Goal: Information Seeking & Learning: Learn about a topic

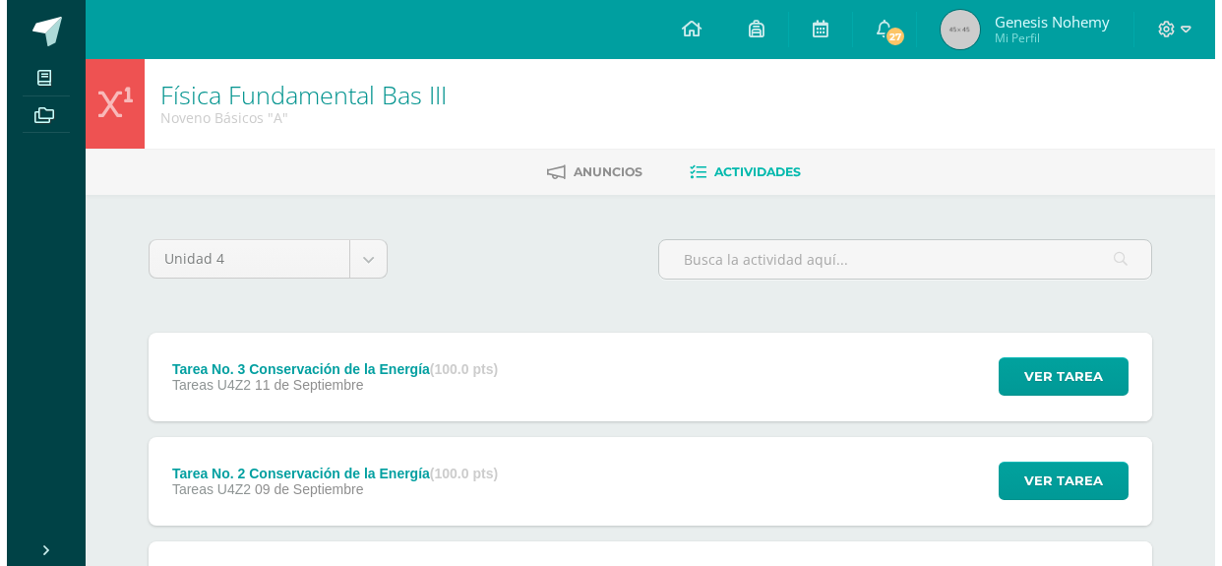
scroll to position [225, 0]
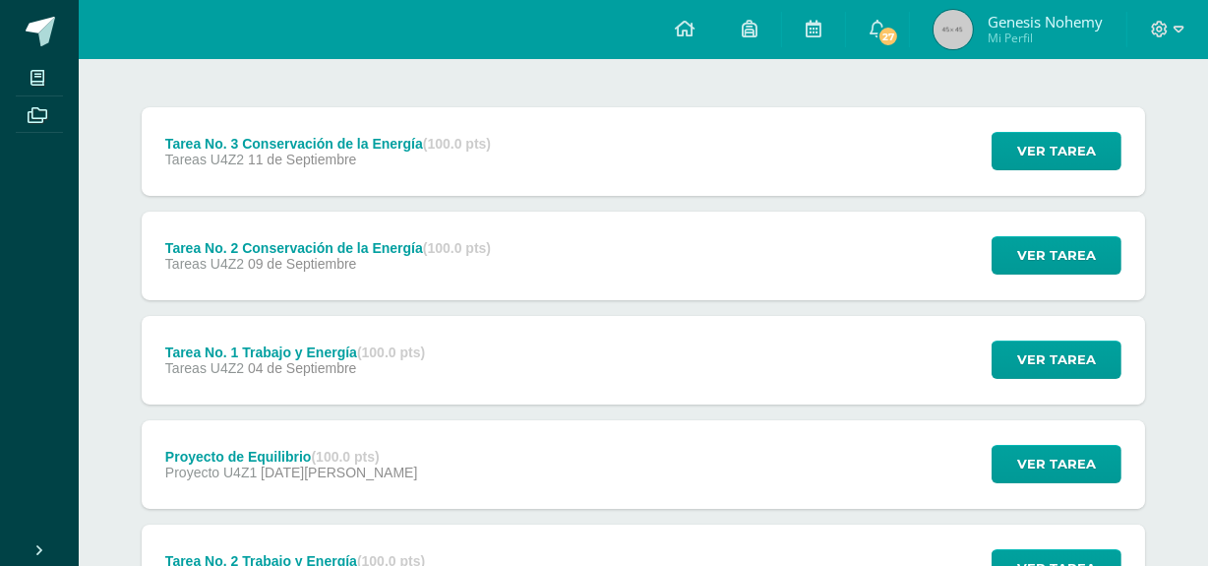
click at [363, 151] on div "Tareas U4Z2 11 de Septiembre" at bounding box center [328, 159] width 326 height 16
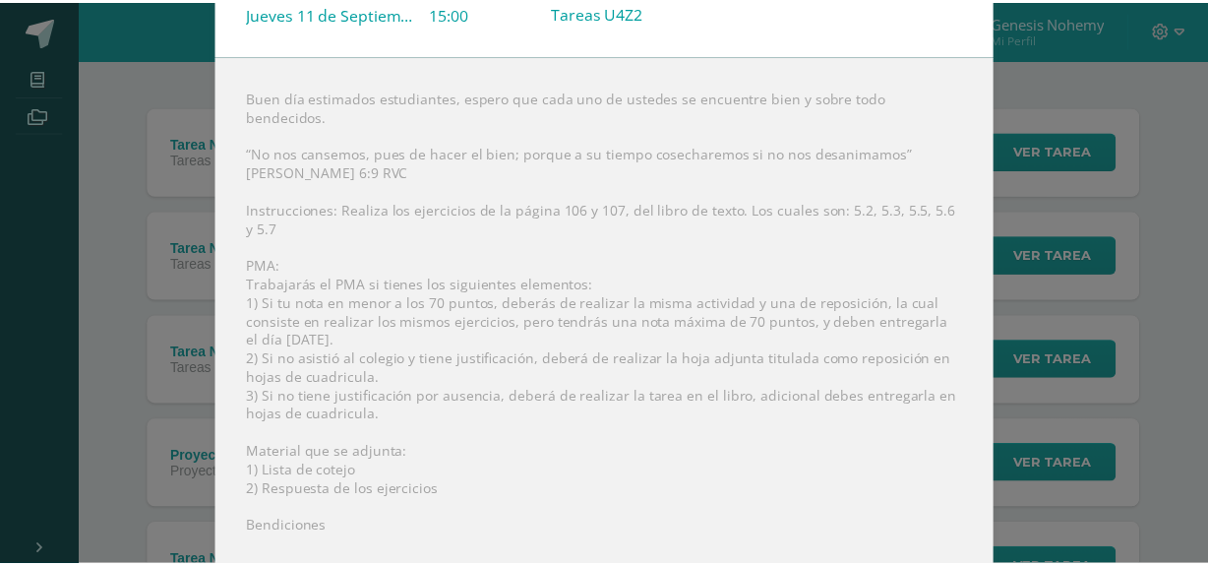
scroll to position [161, 0]
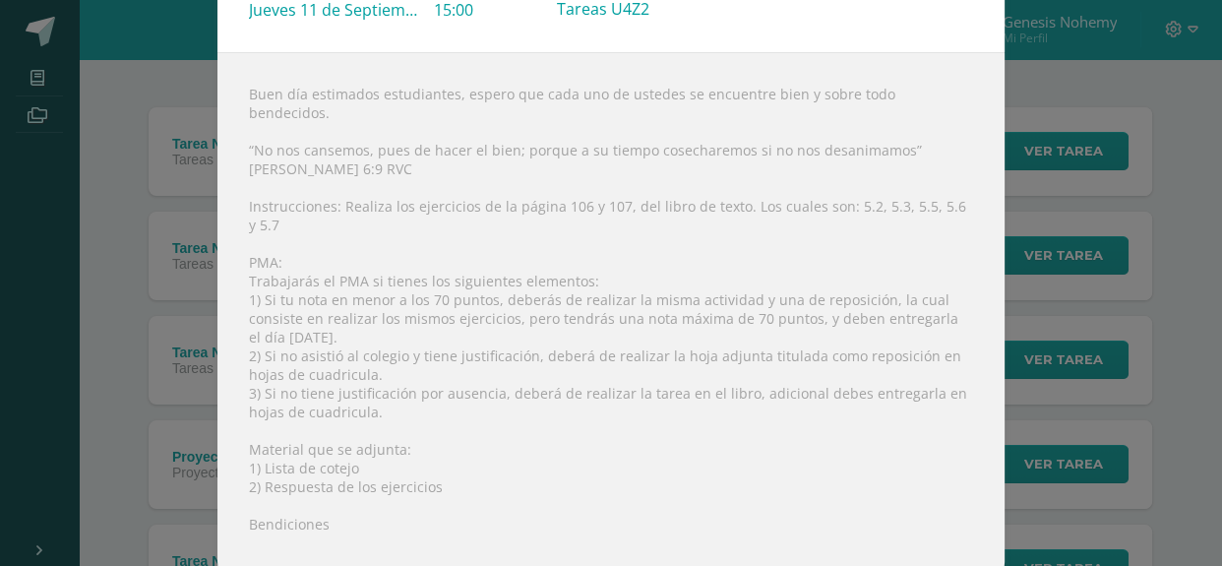
click at [142, 138] on div "Tarea No. 3 Conservación de la Energía Física Fundamental Bas III Fecha: Jueves…" at bounding box center [611, 210] width 1206 height 743
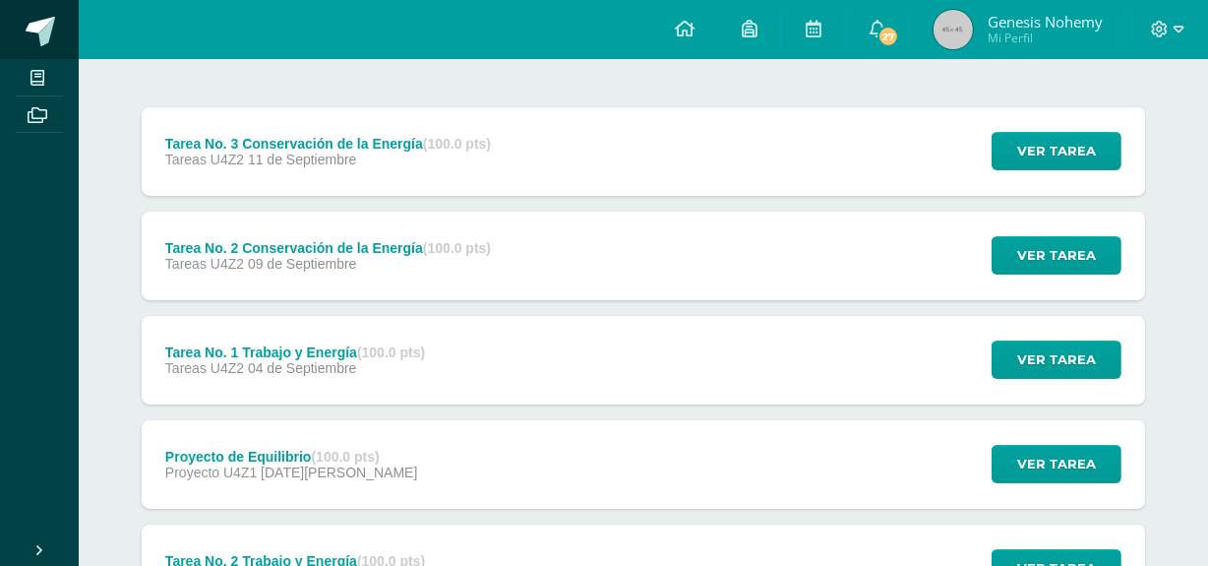
click at [43, 35] on span at bounding box center [41, 32] width 30 height 30
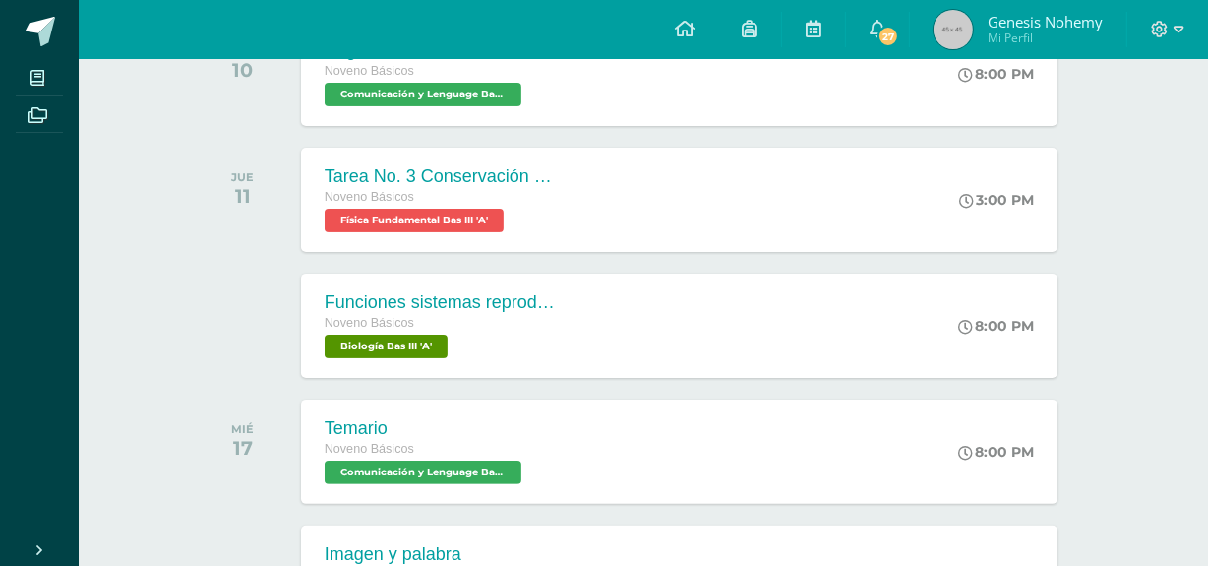
scroll to position [381, 0]
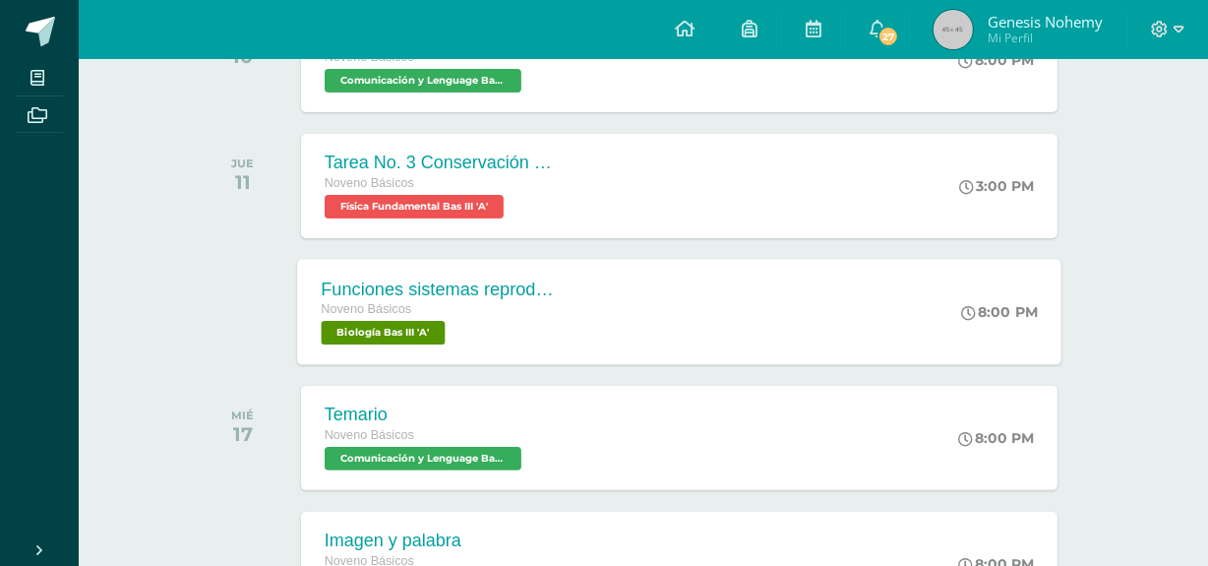
click at [521, 330] on div "Noveno Básicos Biología Bas III 'A'" at bounding box center [440, 321] width 238 height 45
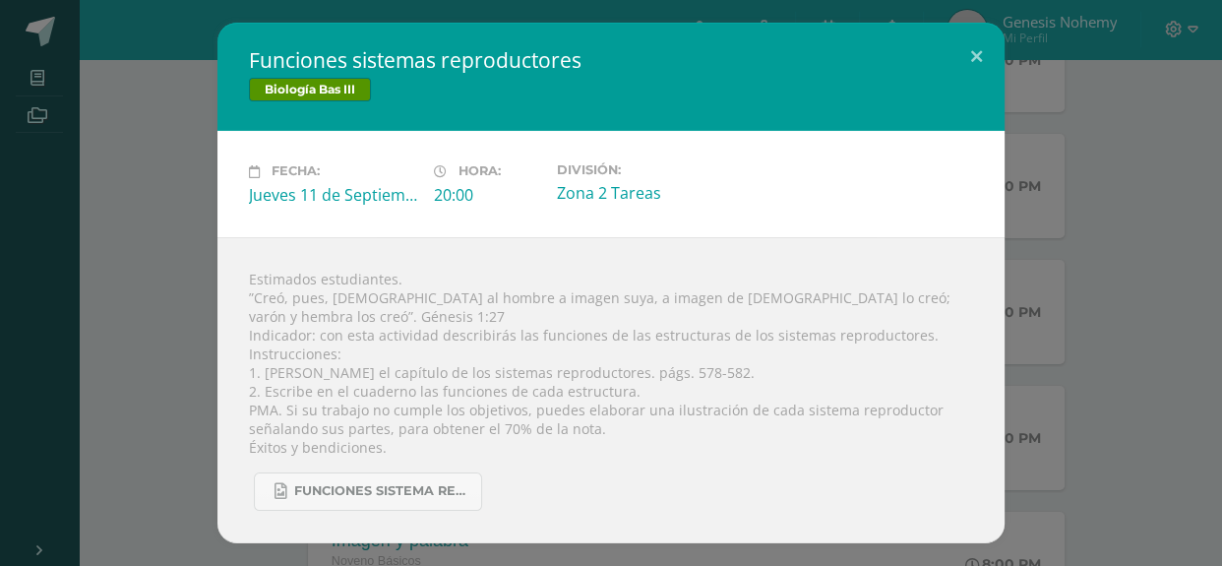
click at [89, 373] on div "Funciones sistemas reproductores Biología Bas III Fecha: Jueves 11 de Septiembr…" at bounding box center [611, 282] width 1206 height 519
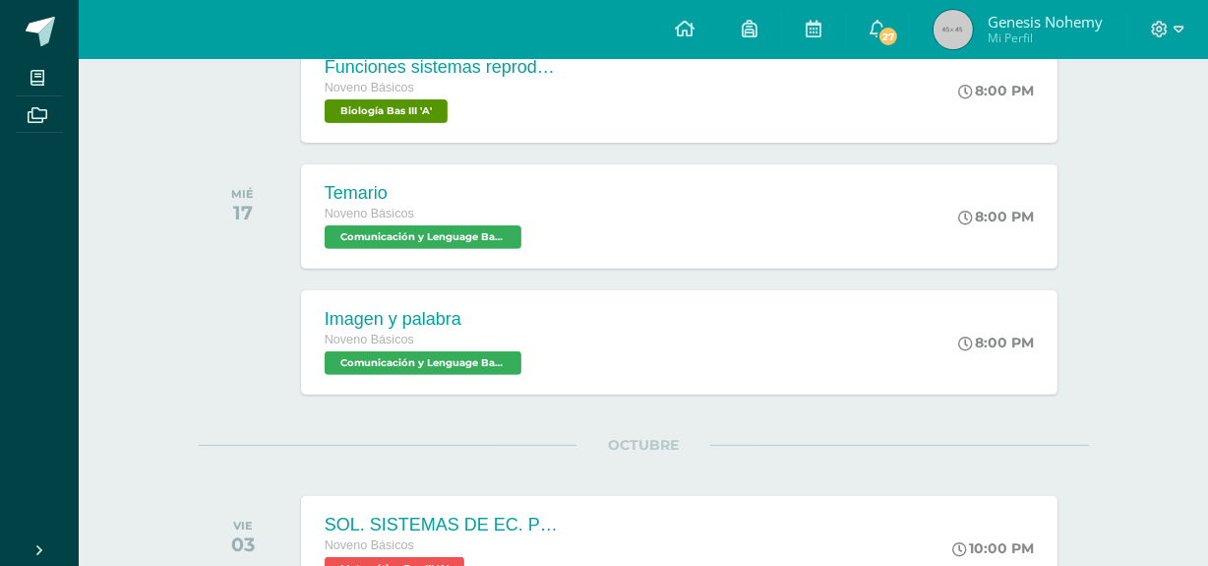
scroll to position [605, 0]
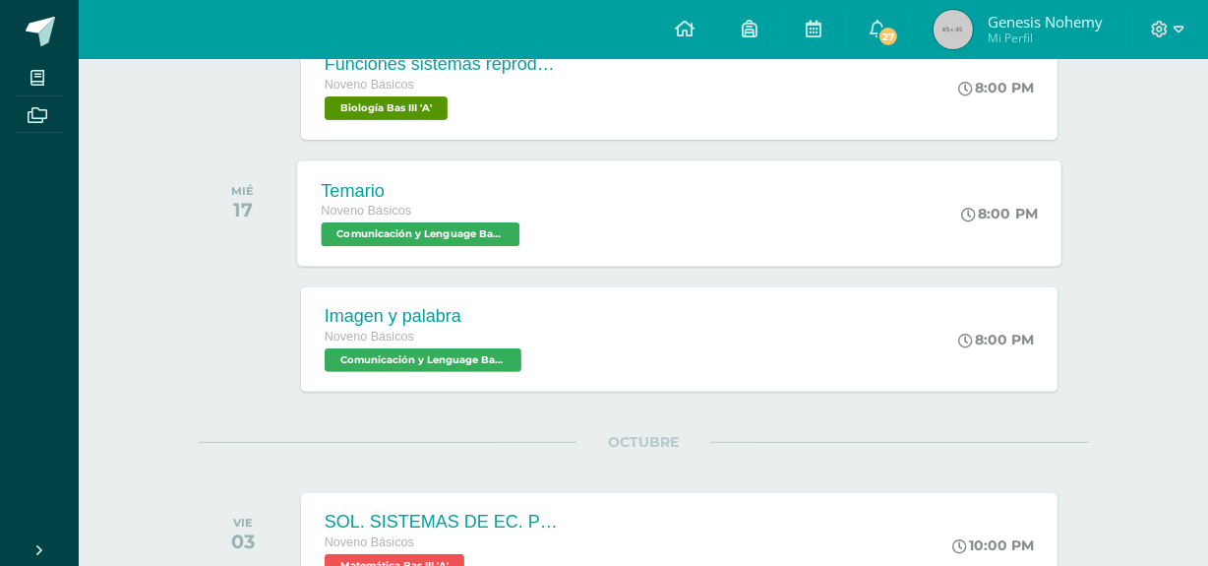
click at [521, 259] on div "Temario Noveno Básicos Comunicación y Lenguage Bas III 'A'" at bounding box center [422, 212] width 251 height 105
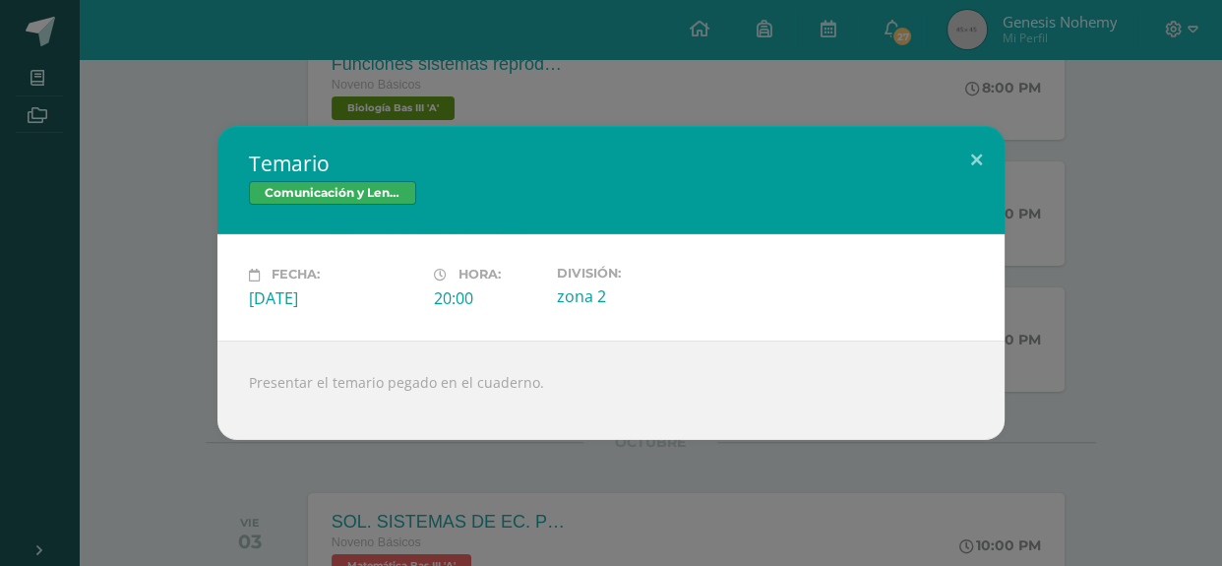
click at [497, 478] on div "Temario Comunicación y Lenguage Bas III Fecha: [DATE] Hora: 20:00 División:" at bounding box center [611, 283] width 1222 height 566
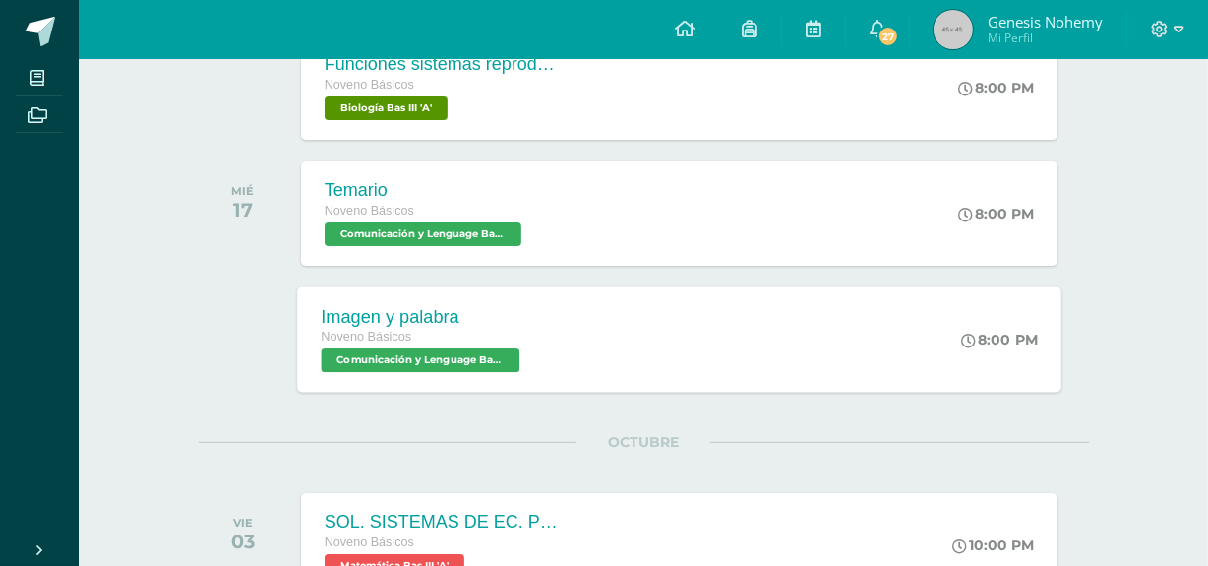
click at [422, 369] on span "Comunicación y Lenguage Bas III 'A'" at bounding box center [420, 360] width 199 height 24
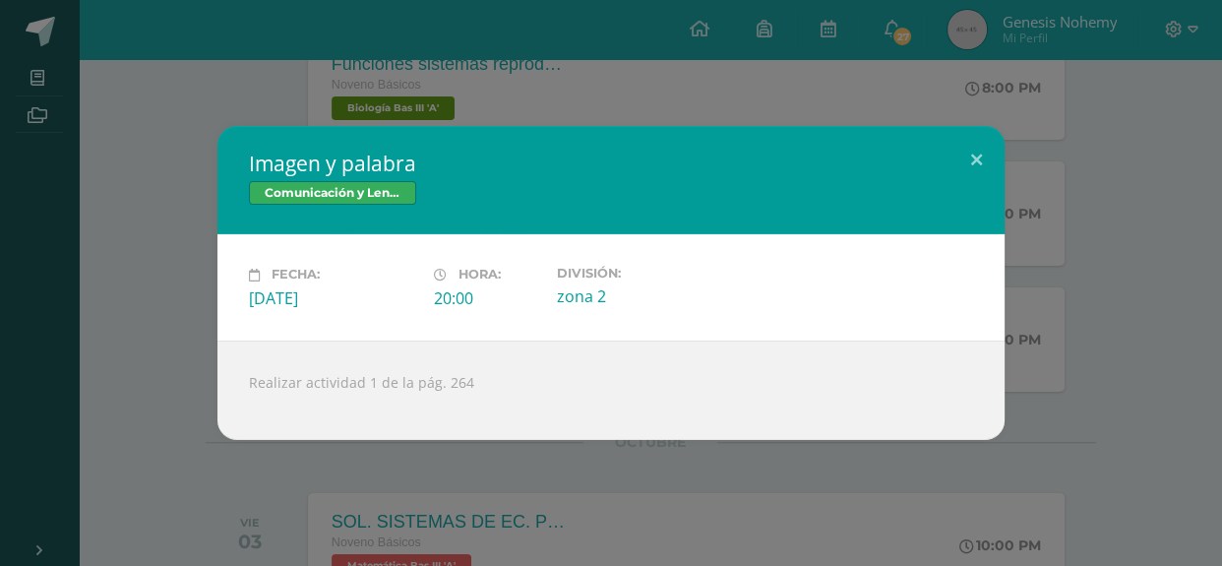
click at [580, 453] on div "Imagen y palabra Comunicación y Lenguage Bas III Fecha: Miércoles 17 de Septiem…" at bounding box center [611, 283] width 1222 height 566
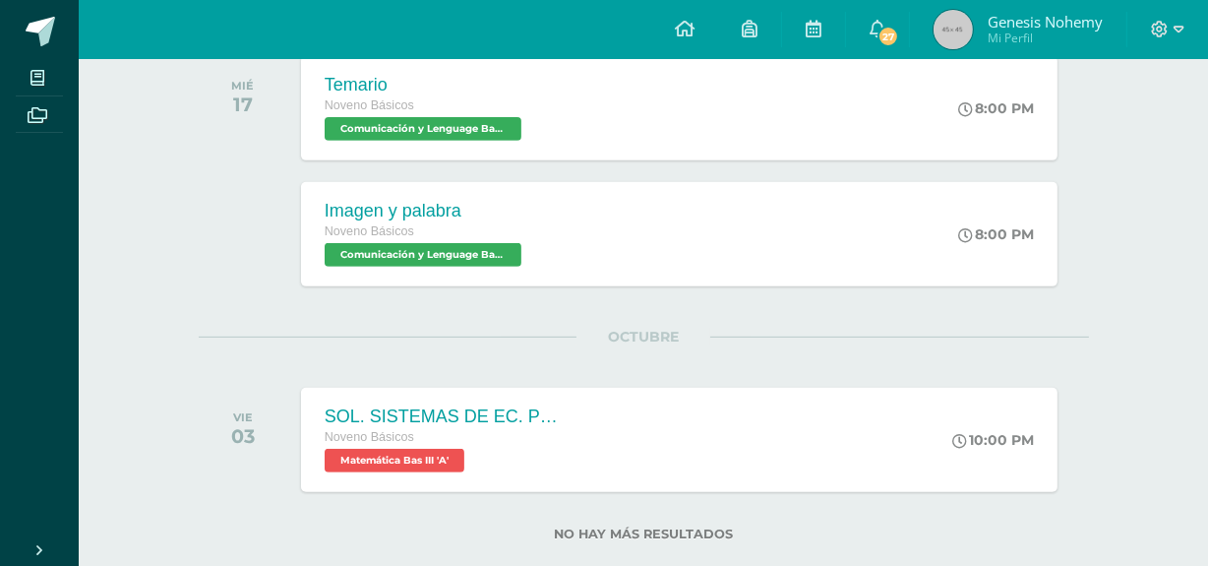
scroll to position [703, 0]
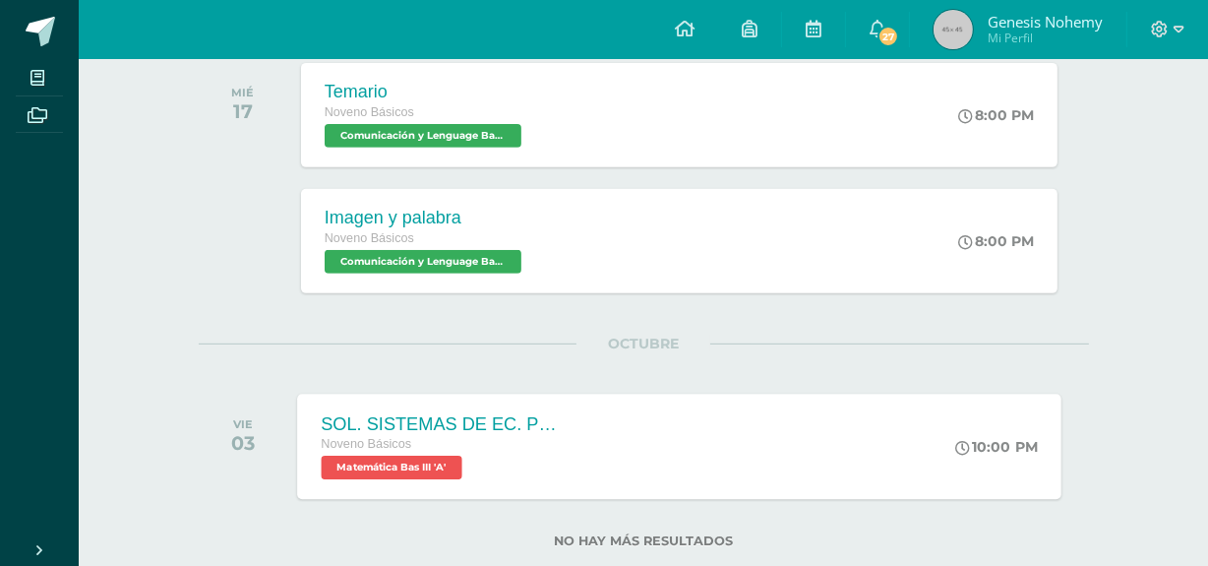
click at [492, 465] on div "Noveno Básicos Matemática Bas III 'A'" at bounding box center [440, 456] width 238 height 45
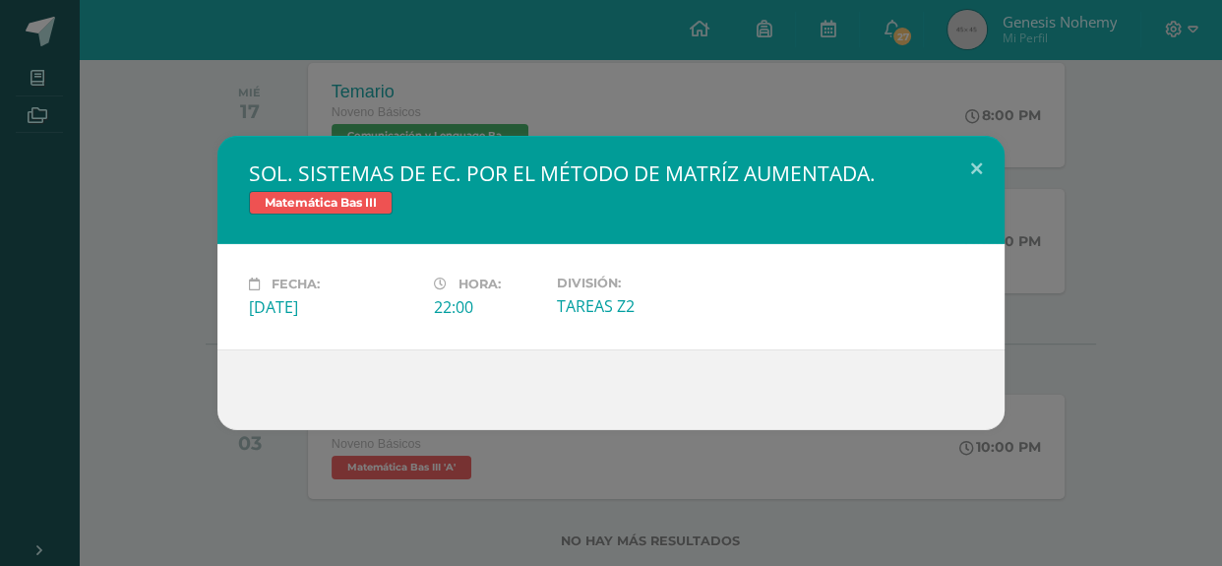
click at [512, 472] on div "SOL. SISTEMAS DE EC. POR EL MÉTODO DE MATRÍZ AUMENTADA. Matemática Bas III Fech…" at bounding box center [611, 283] width 1222 height 566
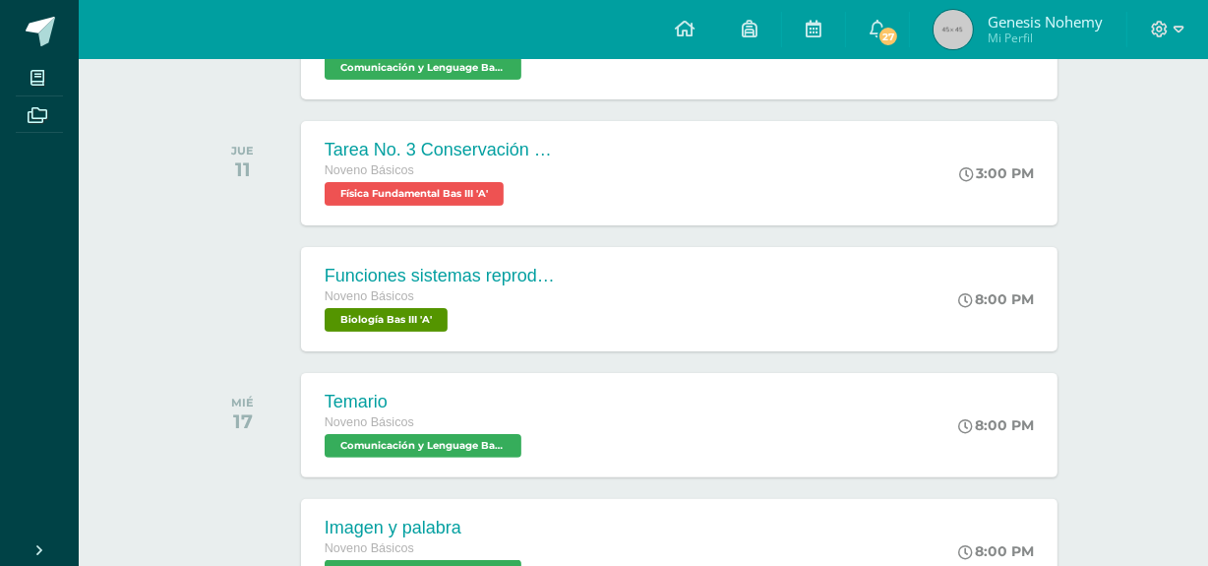
scroll to position [390, 0]
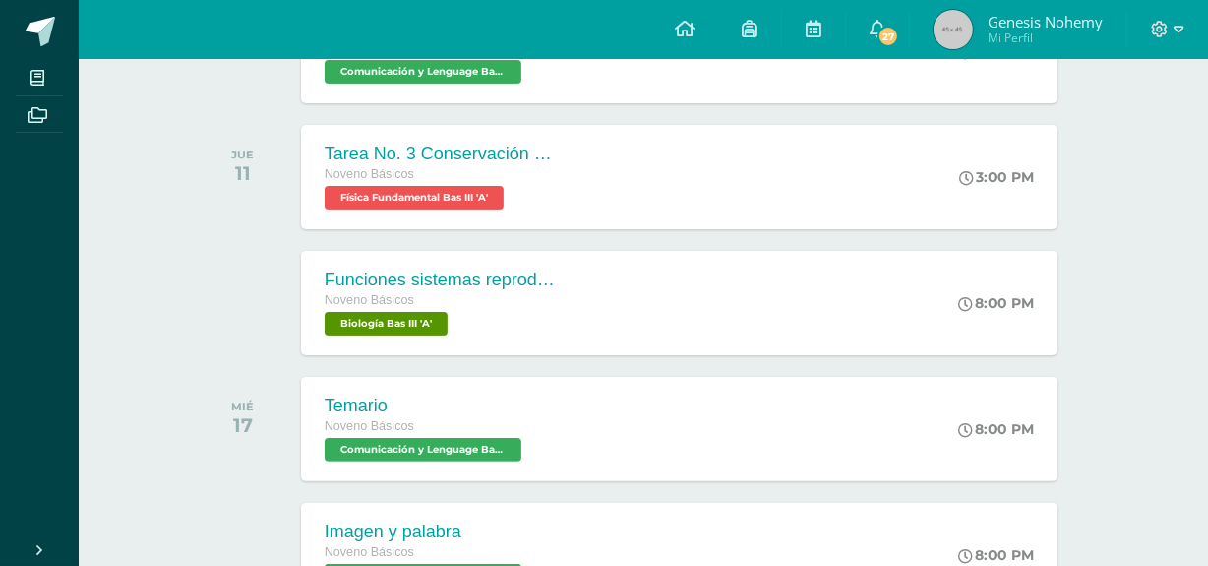
drag, startPoint x: 1207, startPoint y: 199, endPoint x: 1202, endPoint y: 169, distance: 29.9
click at [1202, 169] on div "Actividades recientes y próximas Tablero Pendientes de entrega Entregadas todas…" at bounding box center [643, 296] width 1129 height 1255
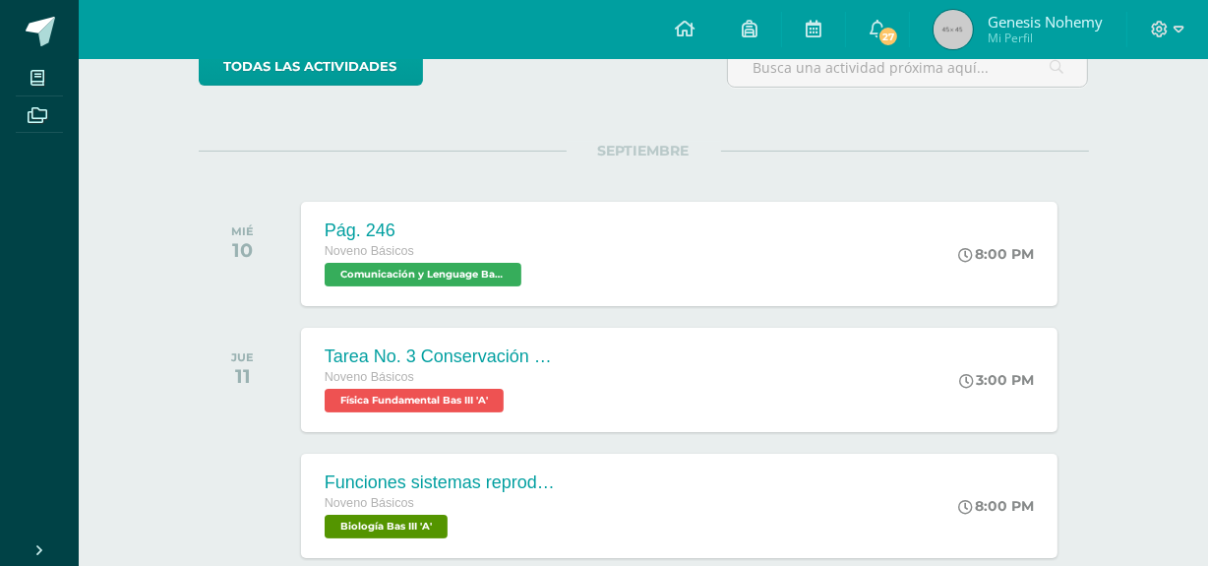
scroll to position [185, 0]
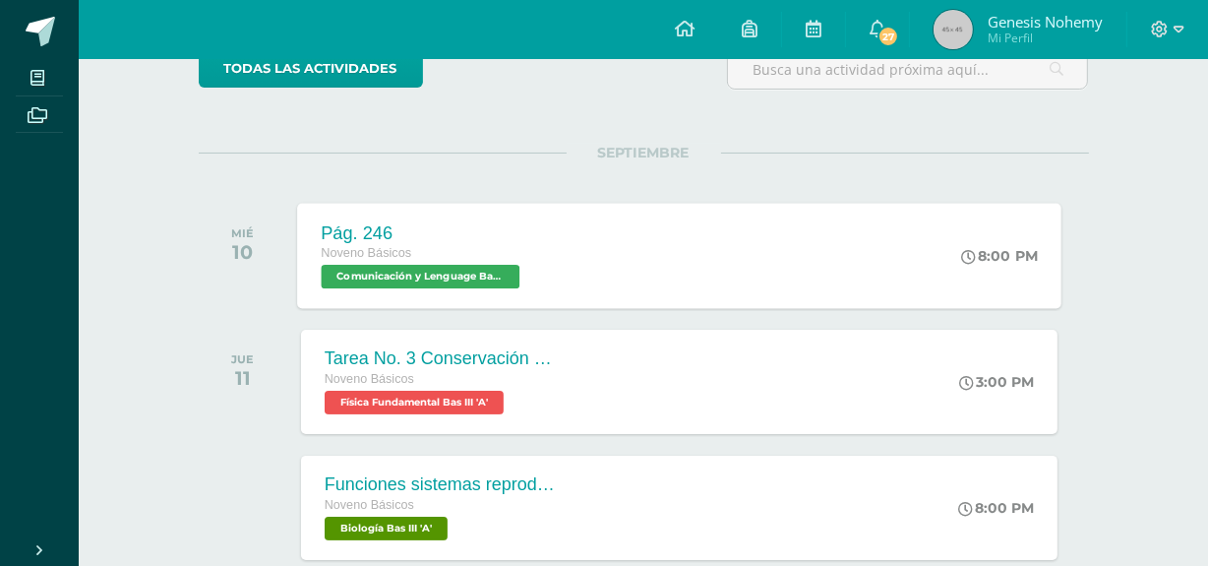
click at [436, 271] on span "Comunicación y Lenguage Bas III 'A'" at bounding box center [420, 277] width 199 height 24
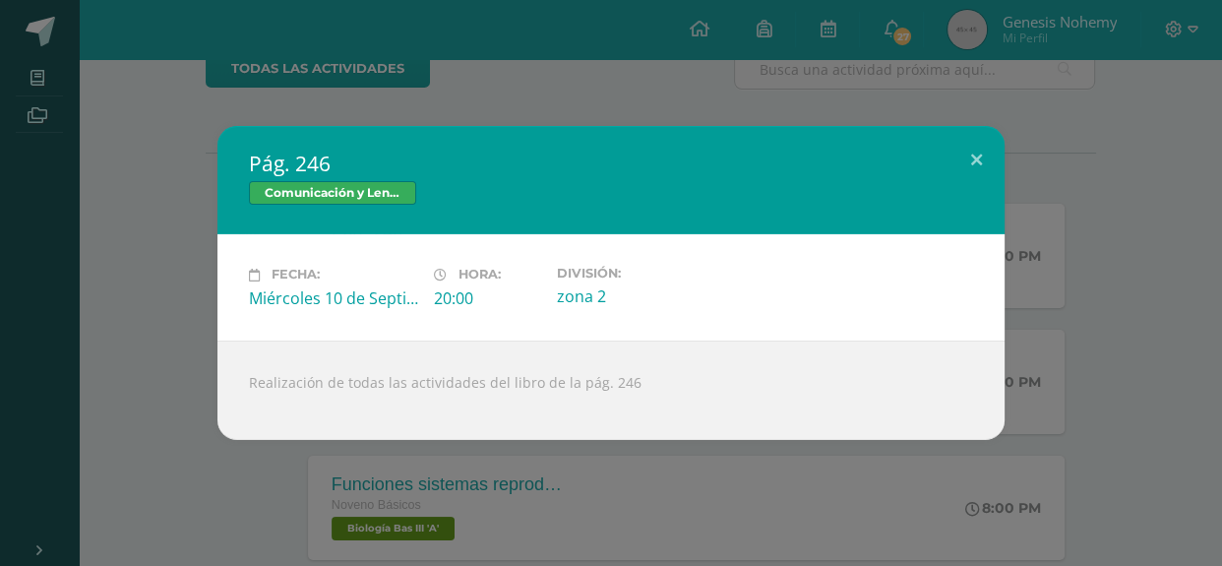
click at [285, 413] on div "Realización de todas las actividades del libro de la pág. 246" at bounding box center [610, 389] width 787 height 99
click at [133, 313] on div "Pág. 246 Comunicación y Lenguage Bas III Fecha: Miércoles 10 de Septiembre Hora…" at bounding box center [611, 282] width 1206 height 313
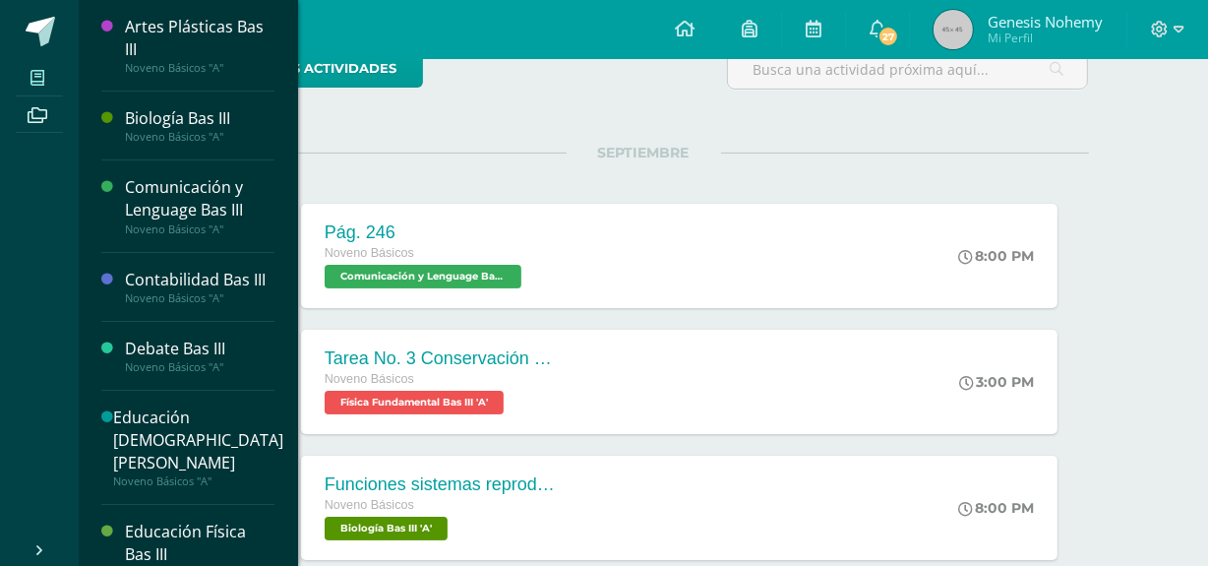
click at [32, 75] on icon at bounding box center [37, 78] width 14 height 16
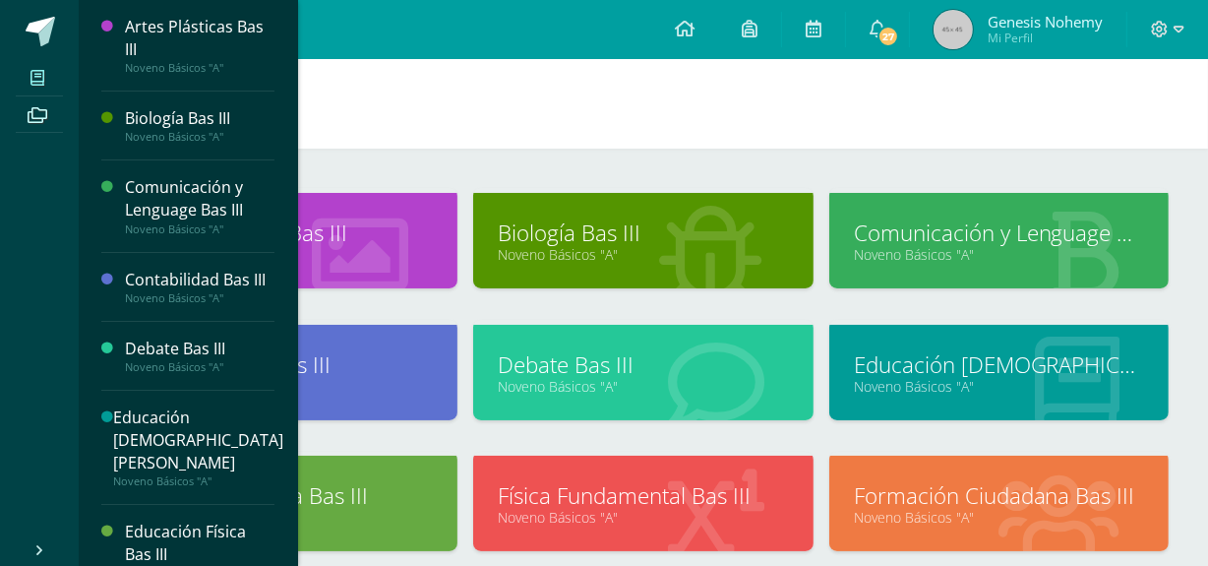
click at [973, 137] on h1 "Mis cursos" at bounding box center [643, 104] width 1082 height 90
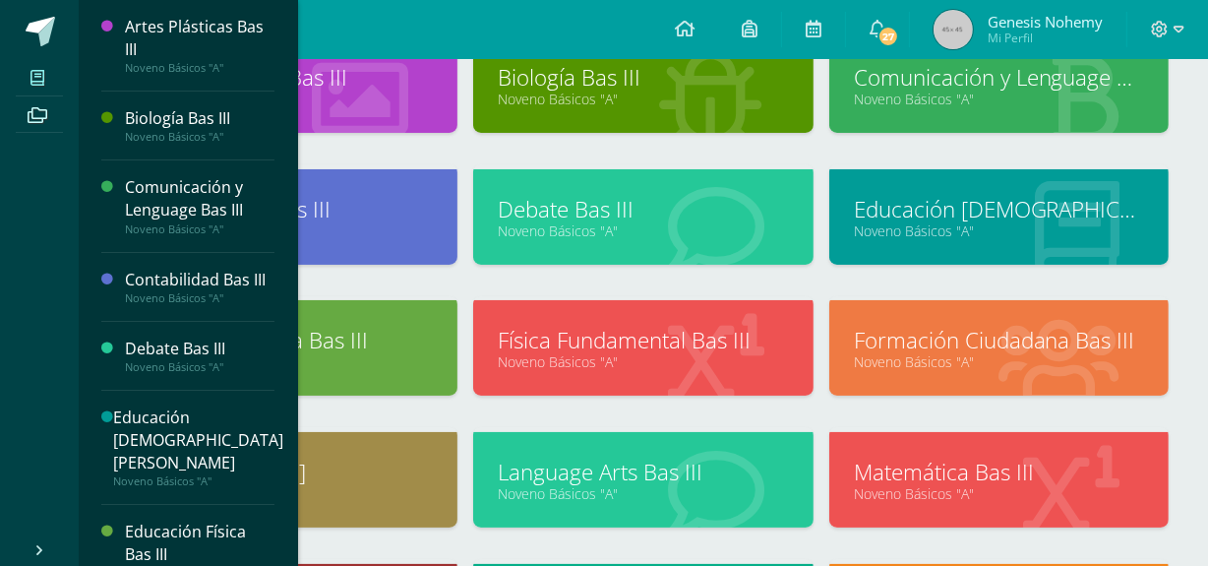
click at [1189, 252] on div "Artes Plásticas Bas III Noveno Básicos "A" Biología Bas III Noveno Básicos "A"" at bounding box center [643, 473] width 1129 height 960
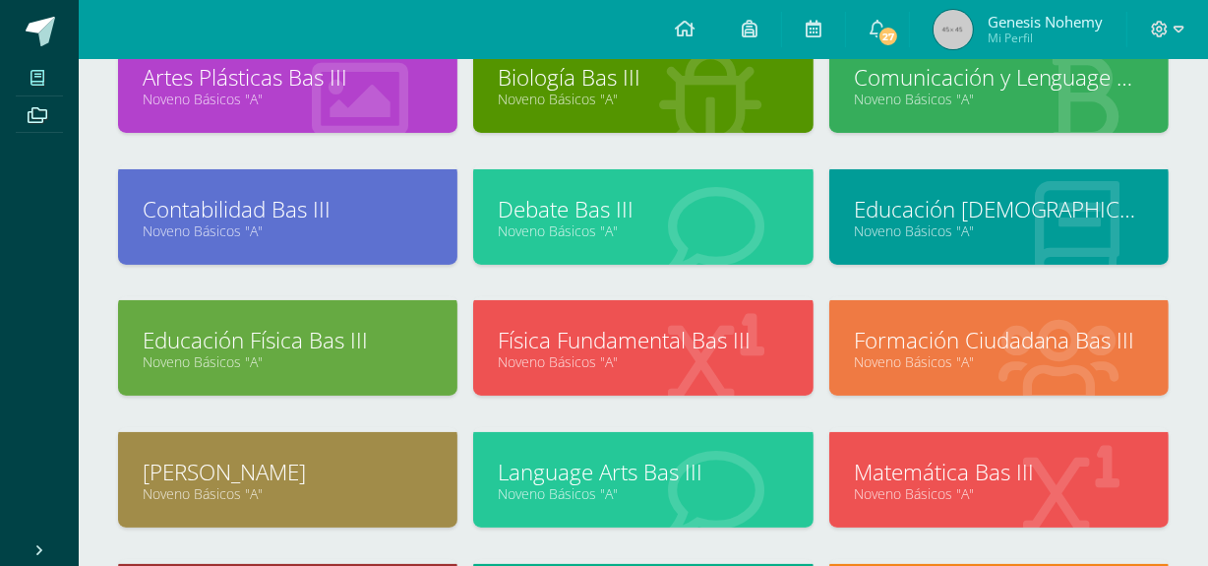
click at [32, 77] on icon at bounding box center [37, 78] width 14 height 16
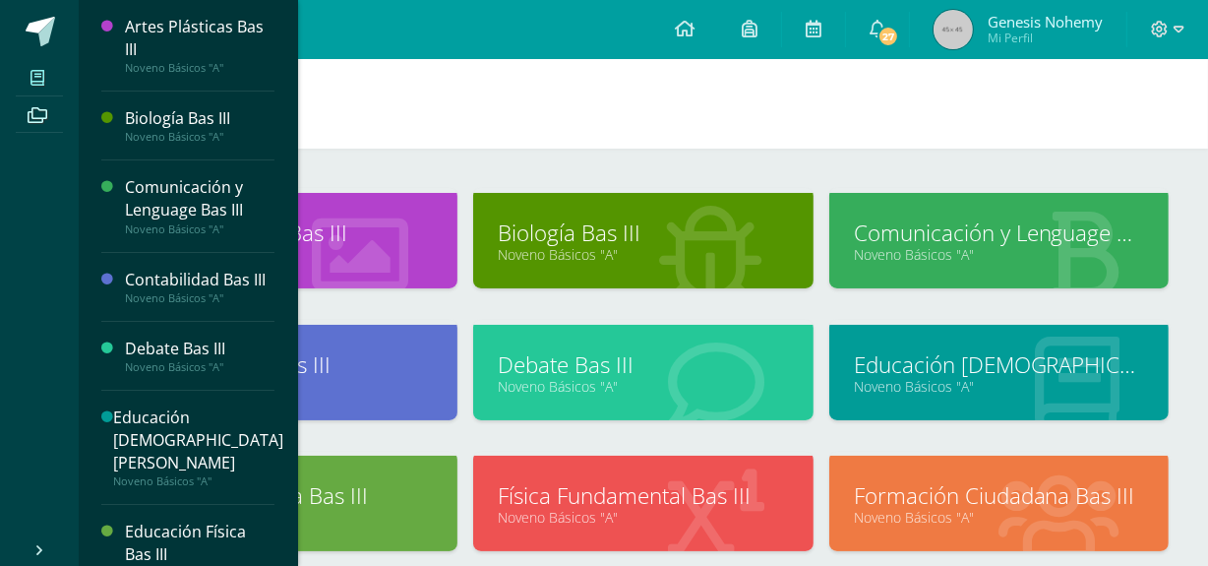
click at [1003, 238] on link "Comunicación y Lenguage Bas III" at bounding box center [999, 232] width 290 height 30
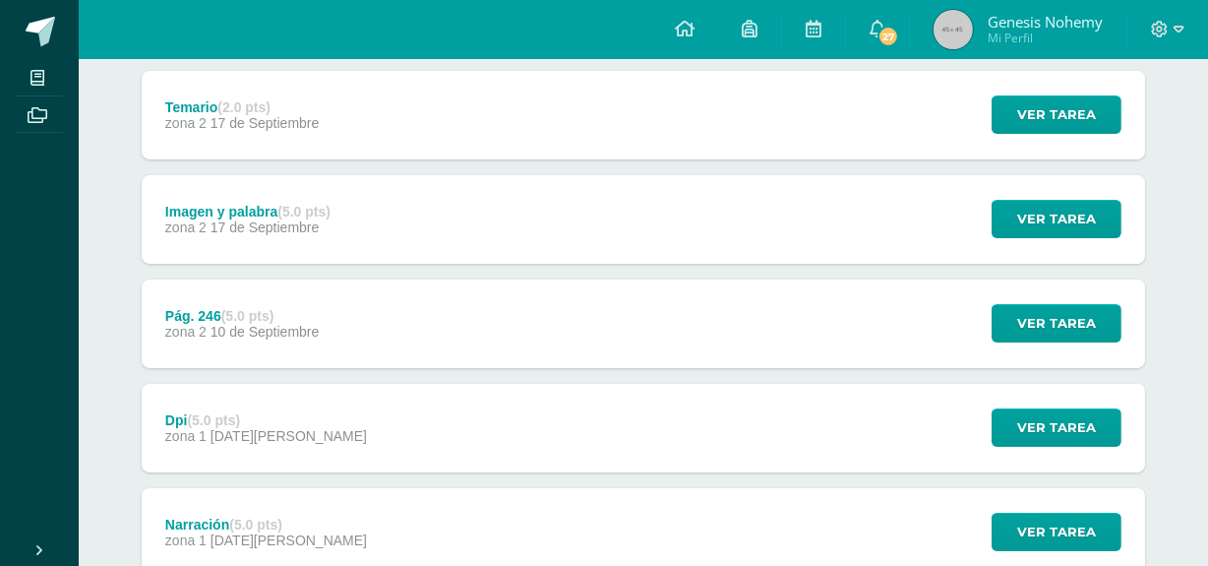
scroll to position [256, 0]
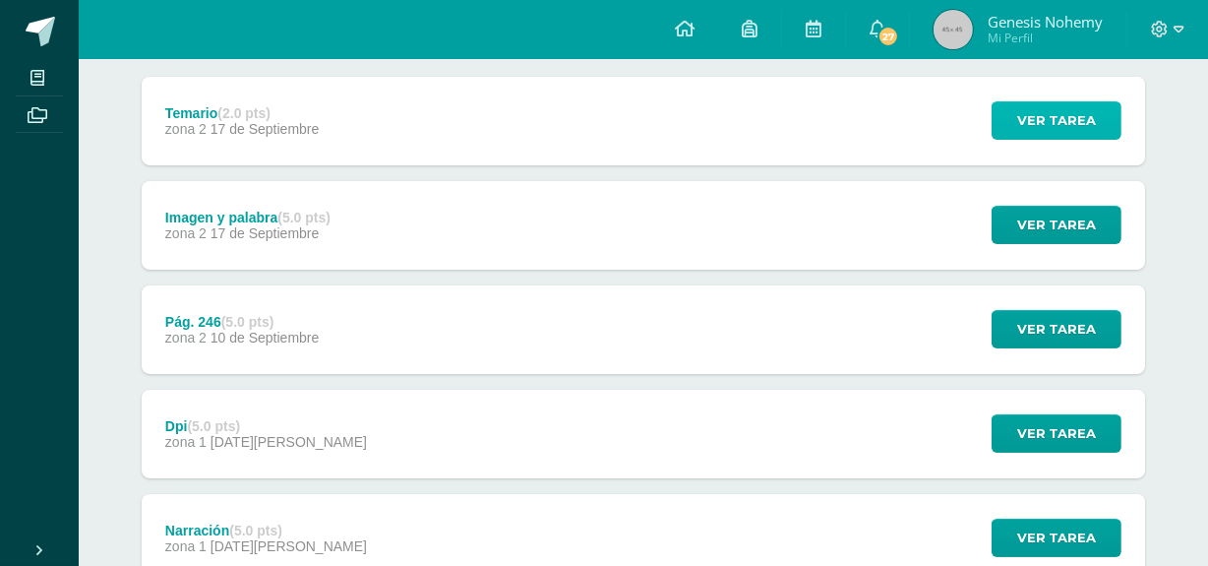
click at [1094, 111] on span "Ver tarea" at bounding box center [1056, 120] width 79 height 36
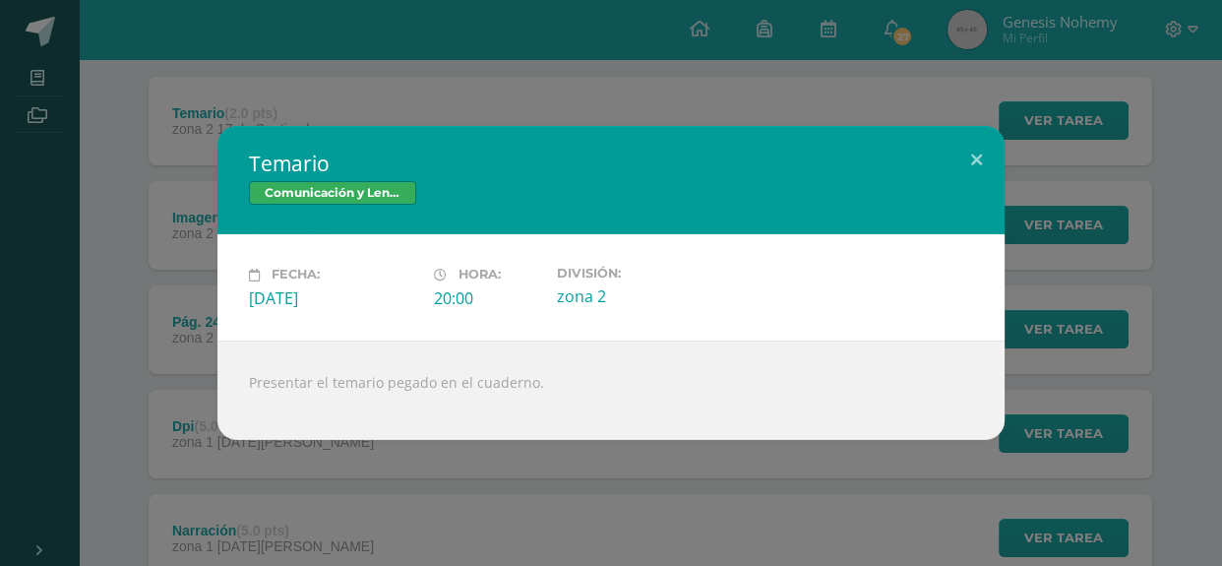
click at [377, 512] on div "Temario Comunicación y Lenguage Bas III Fecha: [DATE] Hora: 20:00 División:" at bounding box center [611, 283] width 1222 height 566
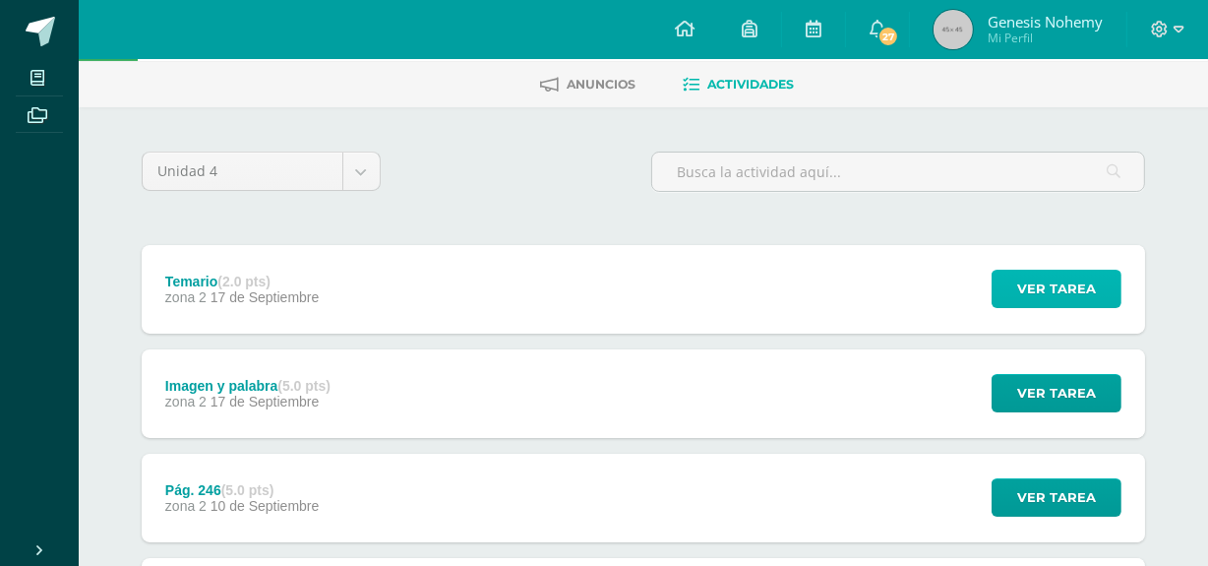
scroll to position [86, 0]
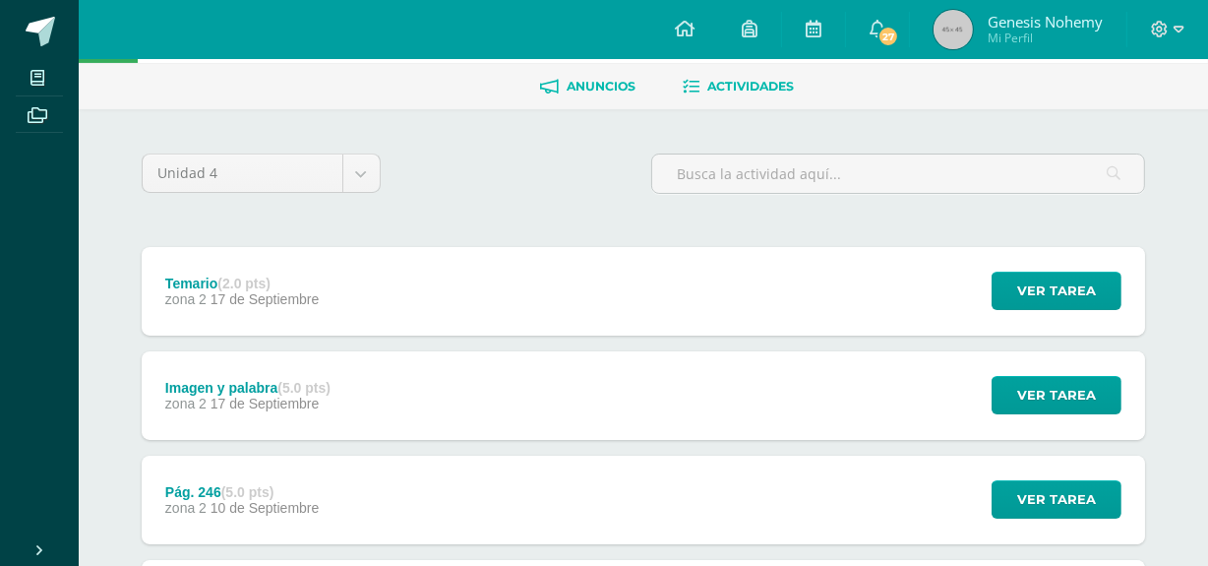
click at [625, 86] on span "Anuncios" at bounding box center [601, 86] width 69 height 15
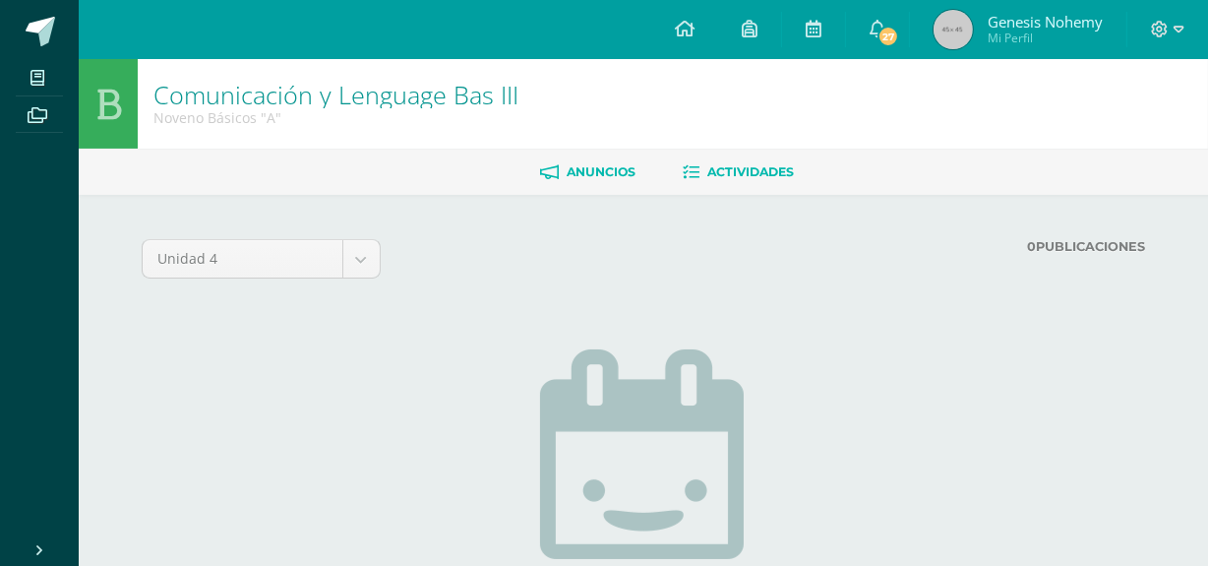
click at [734, 177] on span "Actividades" at bounding box center [750, 171] width 87 height 15
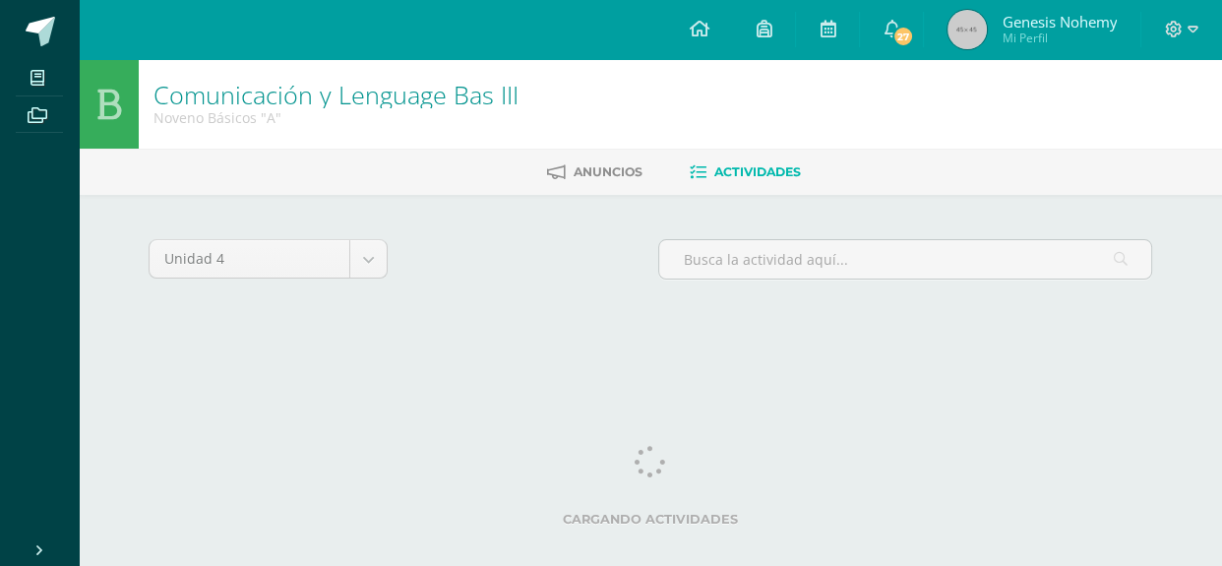
click at [1220, 372] on html "Mis cursos Archivos Cerrar panel Artes Plásticas Bas III Noveno Básicos "A" Bio…" at bounding box center [611, 186] width 1222 height 372
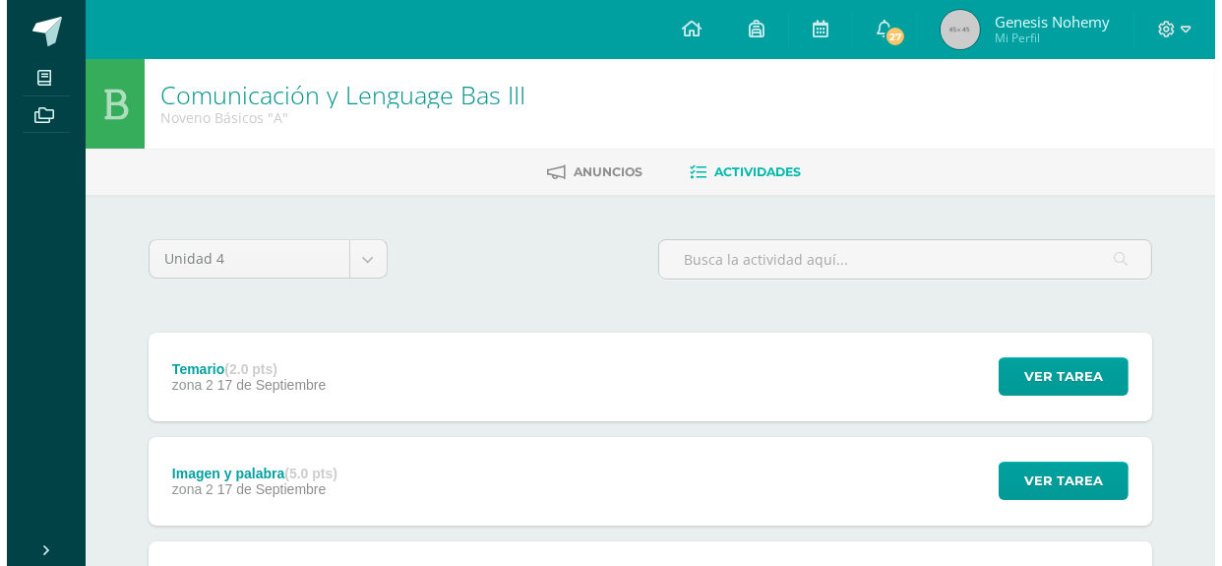
scroll to position [494, 0]
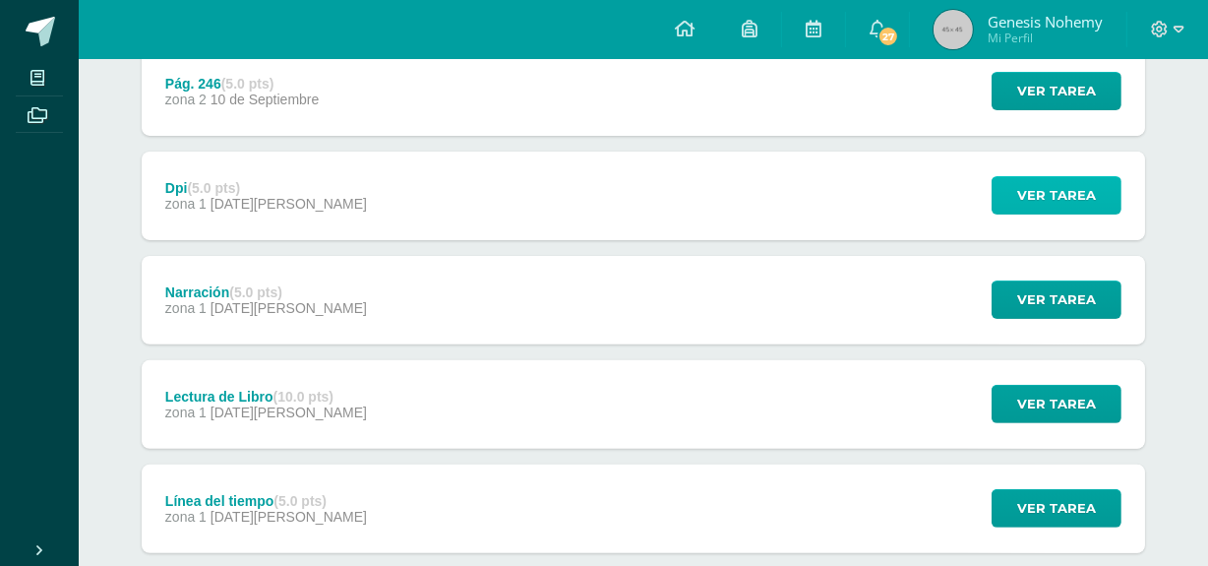
click at [1062, 187] on span "Ver tarea" at bounding box center [1056, 195] width 79 height 36
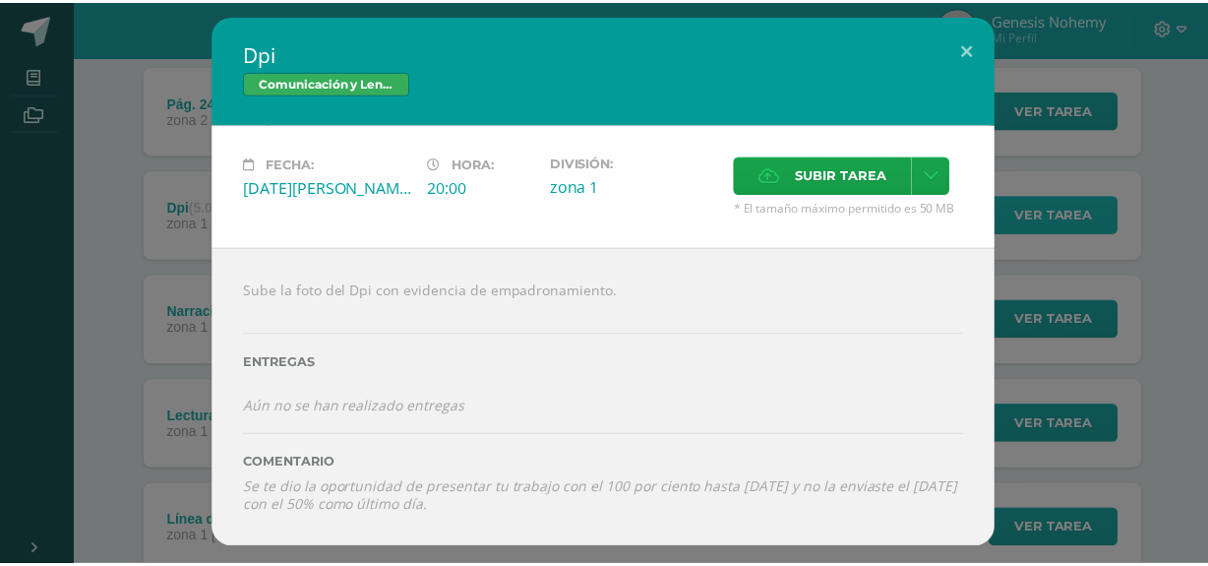
scroll to position [473, 0]
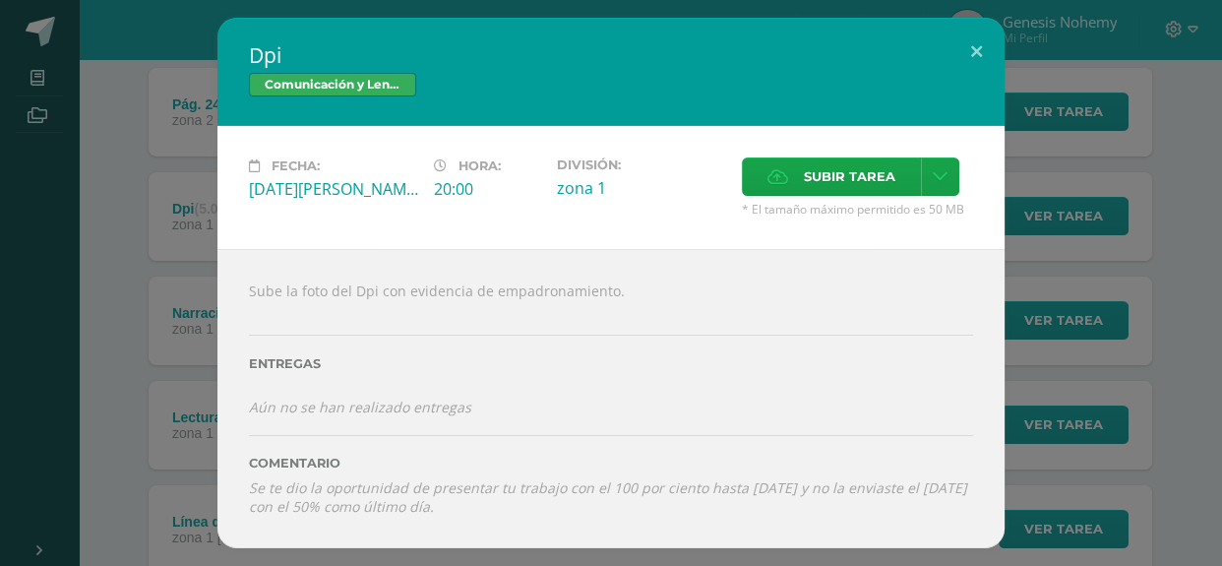
click at [1105, 336] on div "Dpi Comunicación y Lenguage Bas III Fecha: [DATE][PERSON_NAME] Hora: 20:00 Divi…" at bounding box center [611, 282] width 1206 height 529
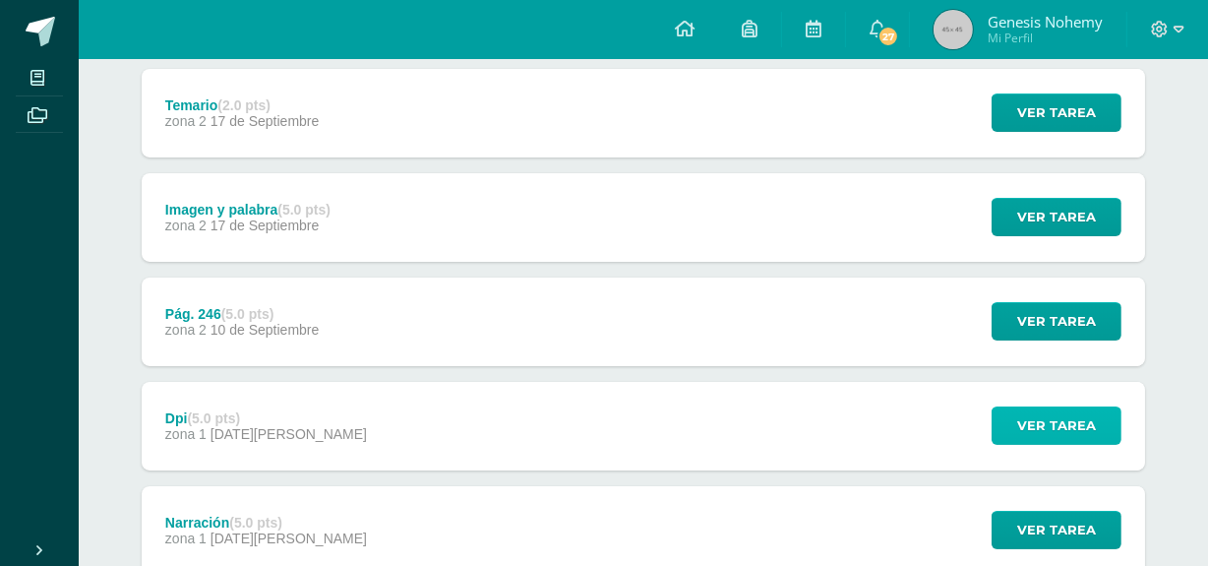
scroll to position [266, 0]
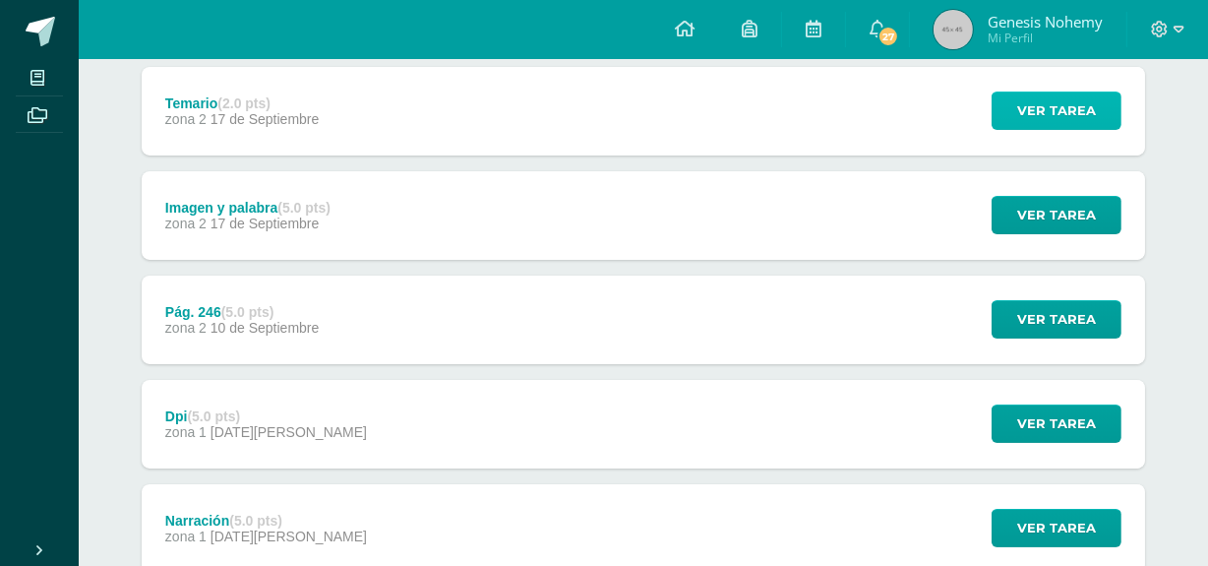
click at [1059, 92] on span "Ver tarea" at bounding box center [1056, 110] width 79 height 36
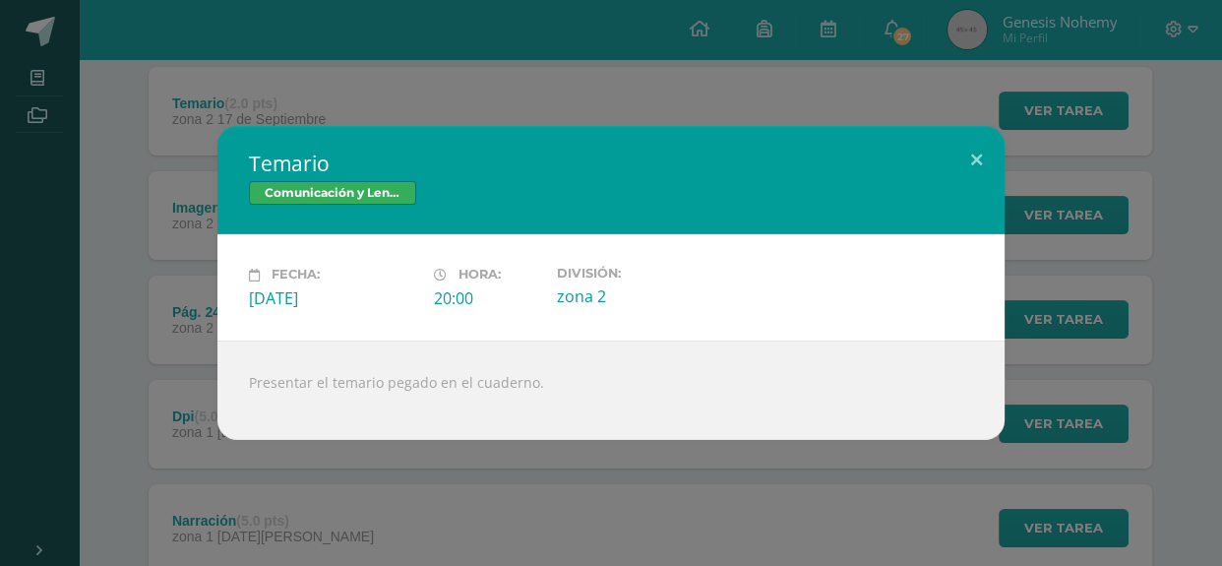
click at [1080, 288] on div "Temario Comunicación y Lenguage Bas III Fecha: [DATE] Hora: 20:00 División:" at bounding box center [611, 282] width 1206 height 313
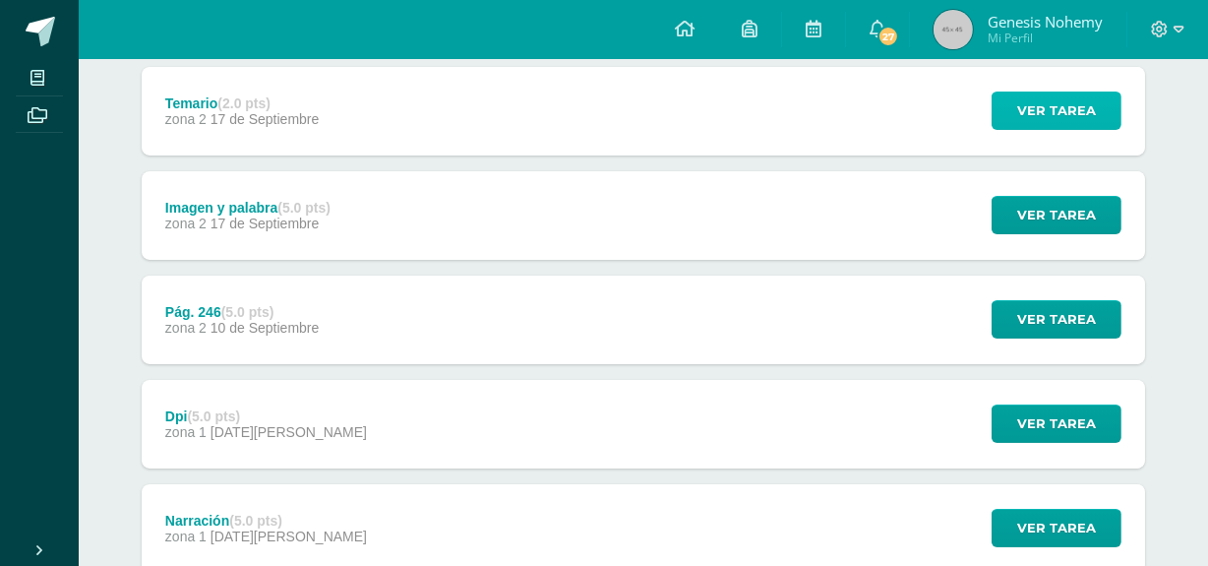
drag, startPoint x: 1220, startPoint y: 296, endPoint x: 1220, endPoint y: 382, distance: 85.6
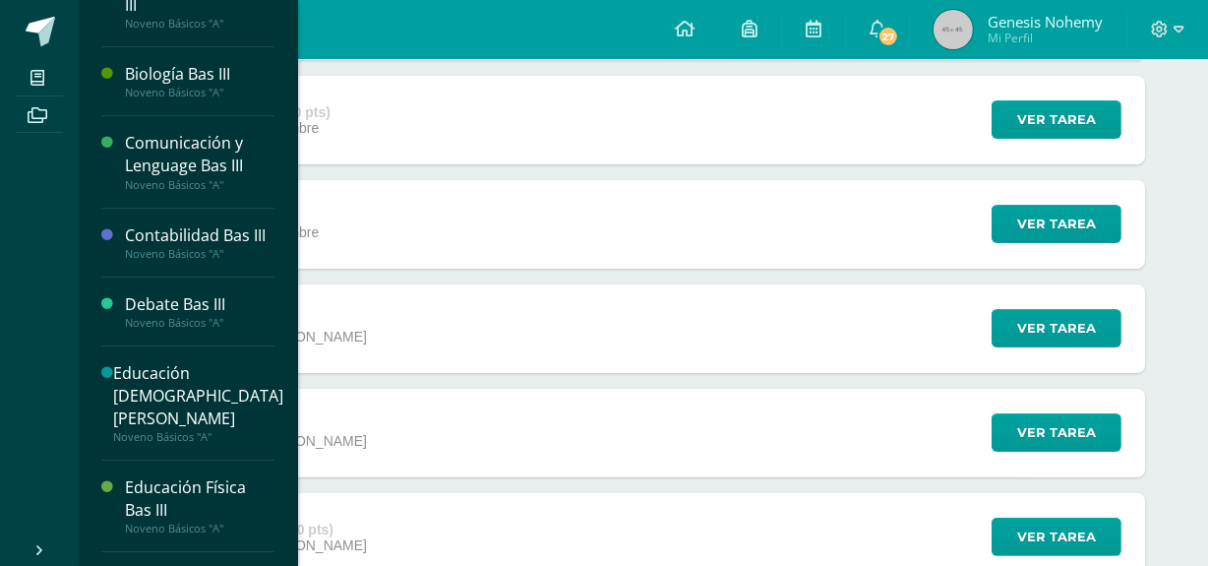
scroll to position [48, 0]
